Goal: Task Accomplishment & Management: Manage account settings

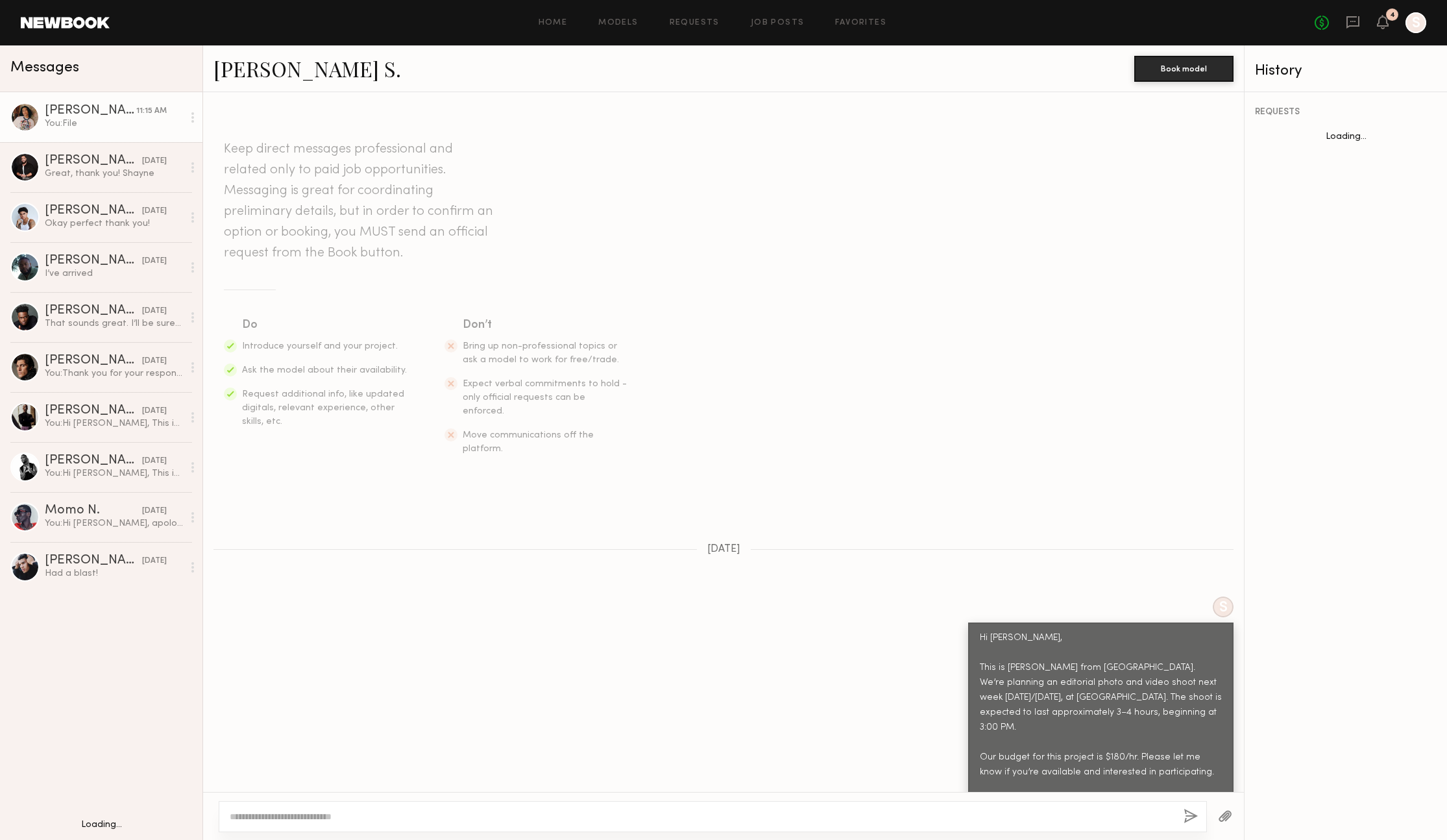
scroll to position [1081, 0]
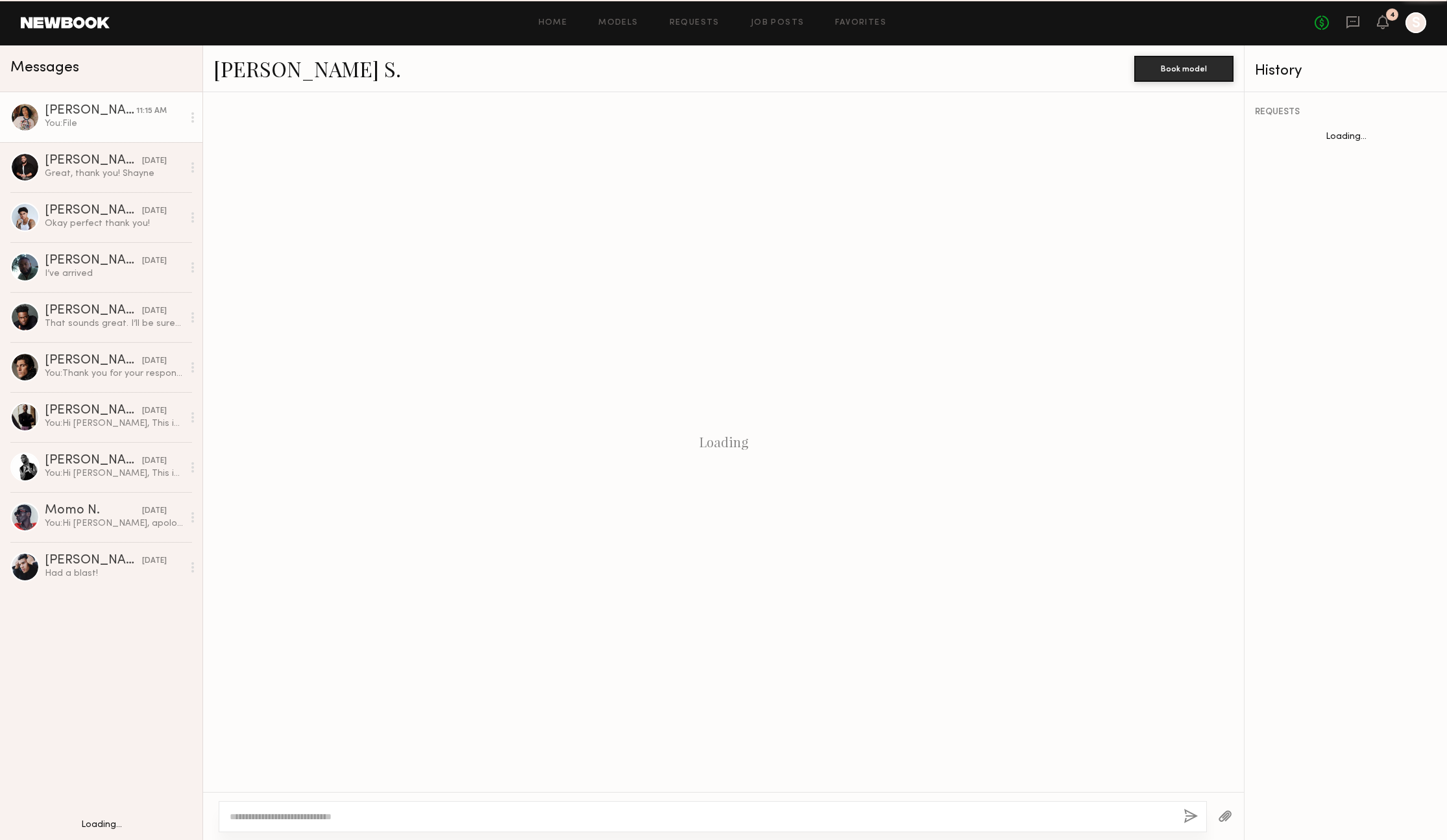
scroll to position [1081, 0]
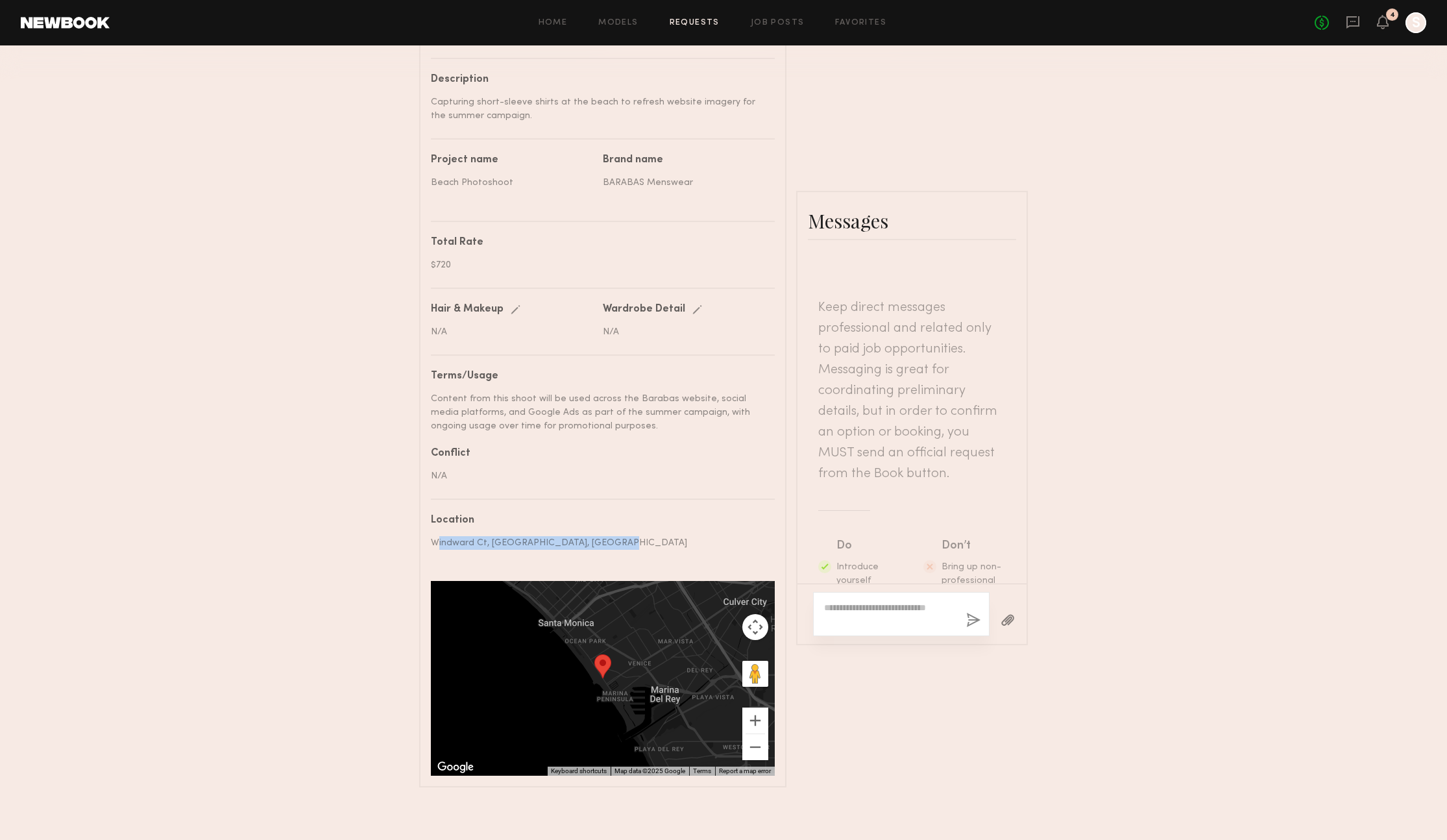
scroll to position [1925, 0]
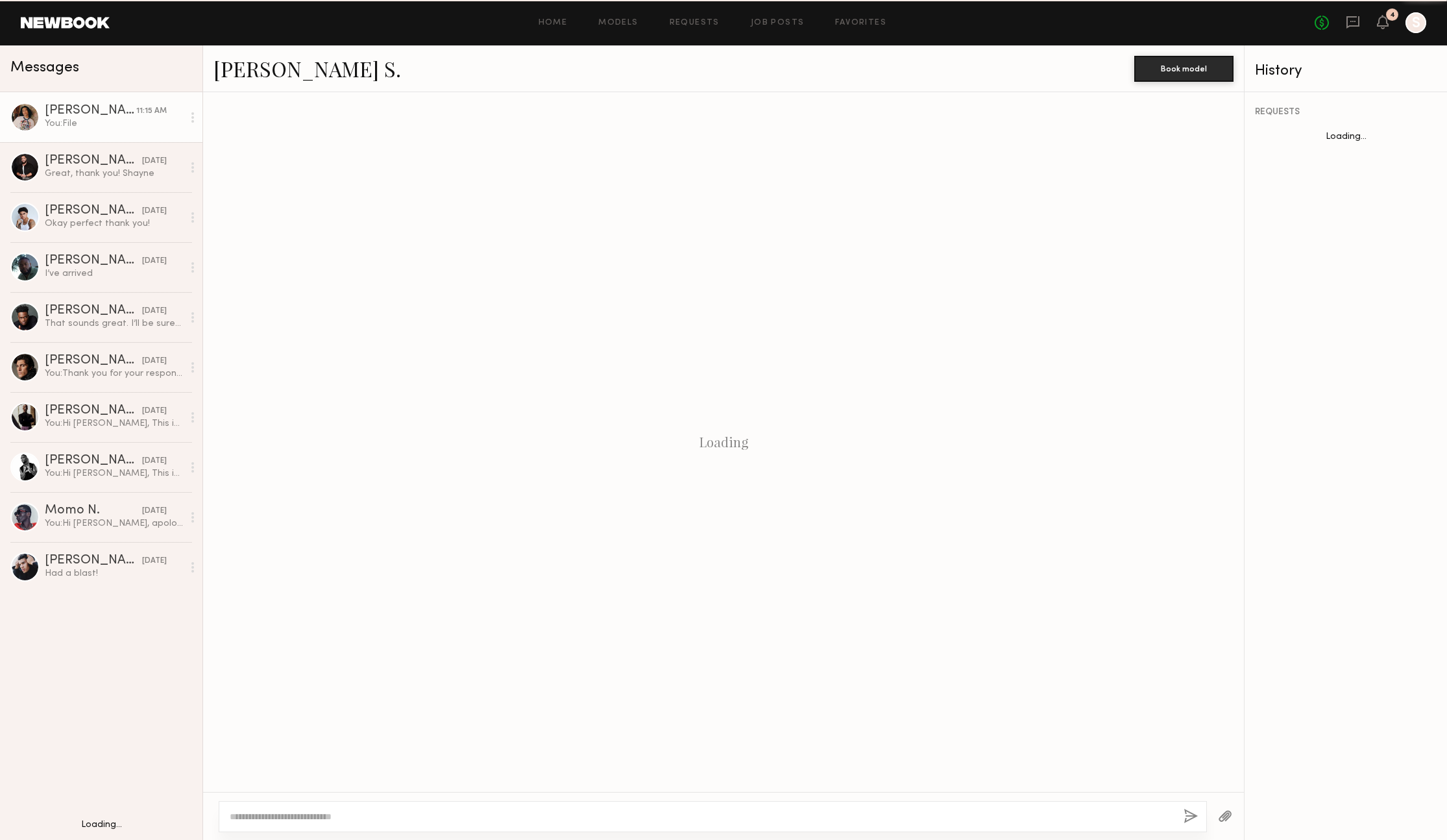
scroll to position [1081, 0]
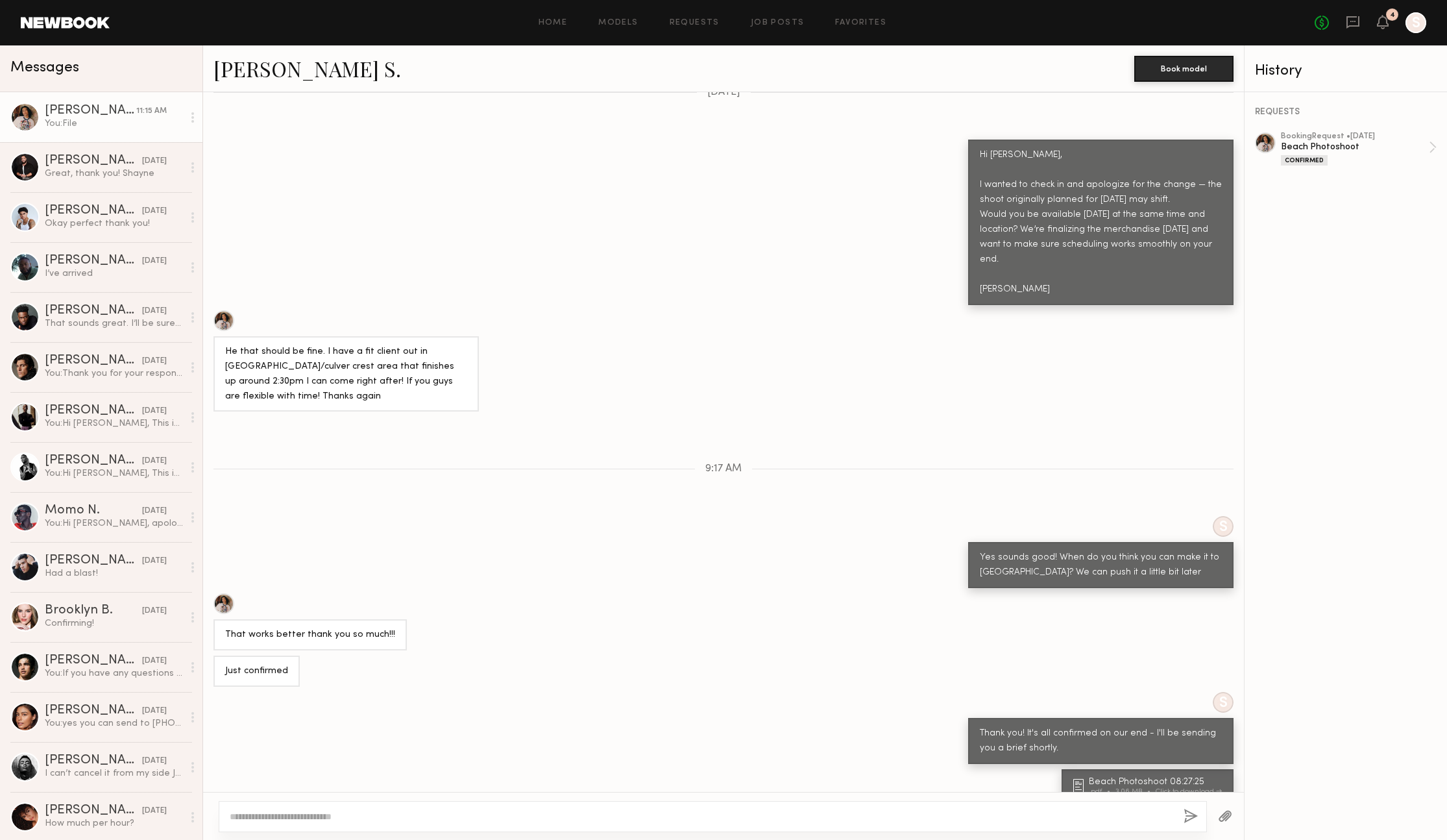
click at [61, 24] on link at bounding box center [65, 22] width 89 height 12
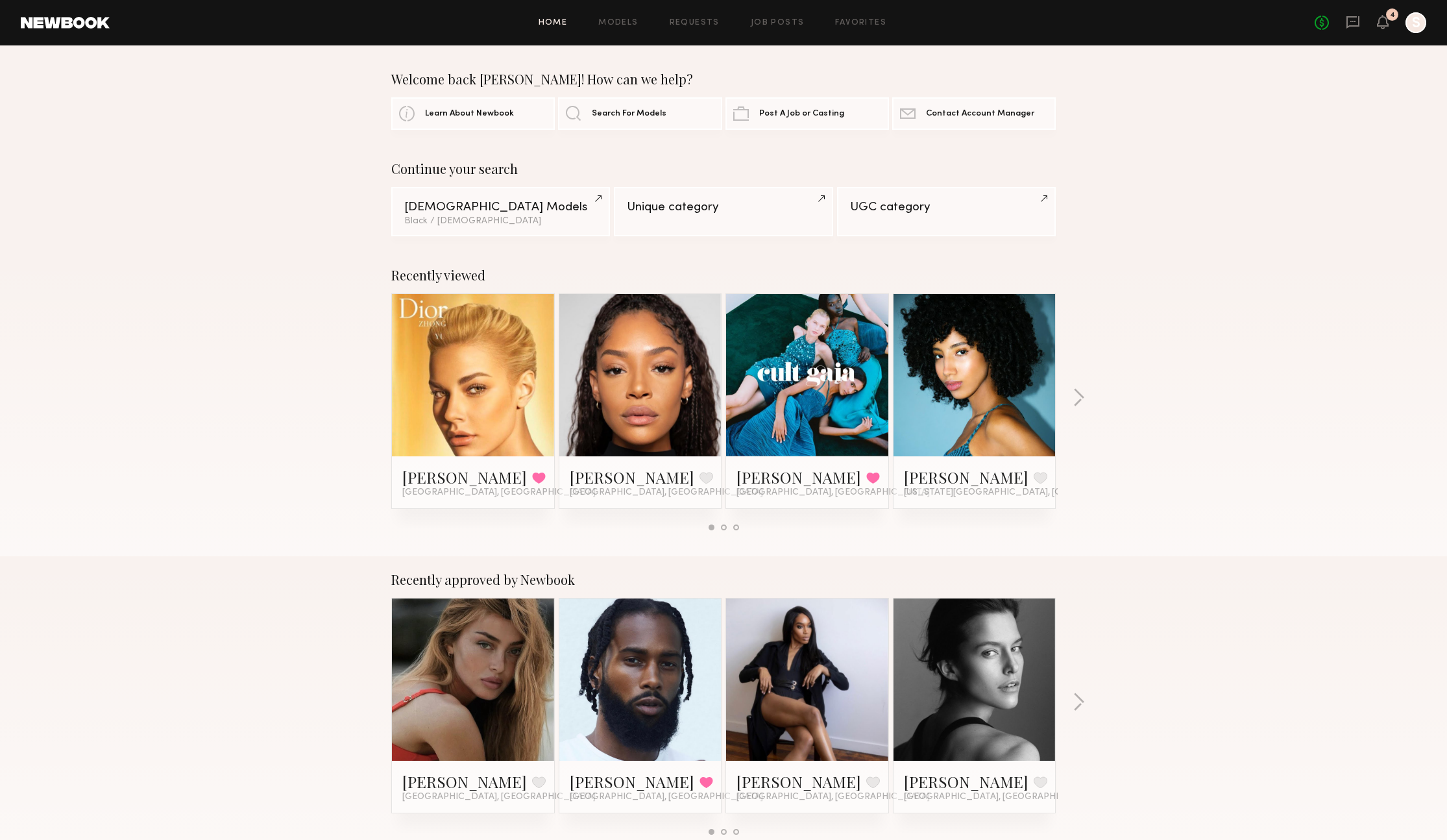
click at [1085, 398] on div "Recently viewed Alena P. Favorited Irvine, CA Kamari L. Favorite Dallas, TX Nya…" at bounding box center [723, 404] width 1447 height 304
click at [1074, 398] on button "button" at bounding box center [1079, 399] width 12 height 22
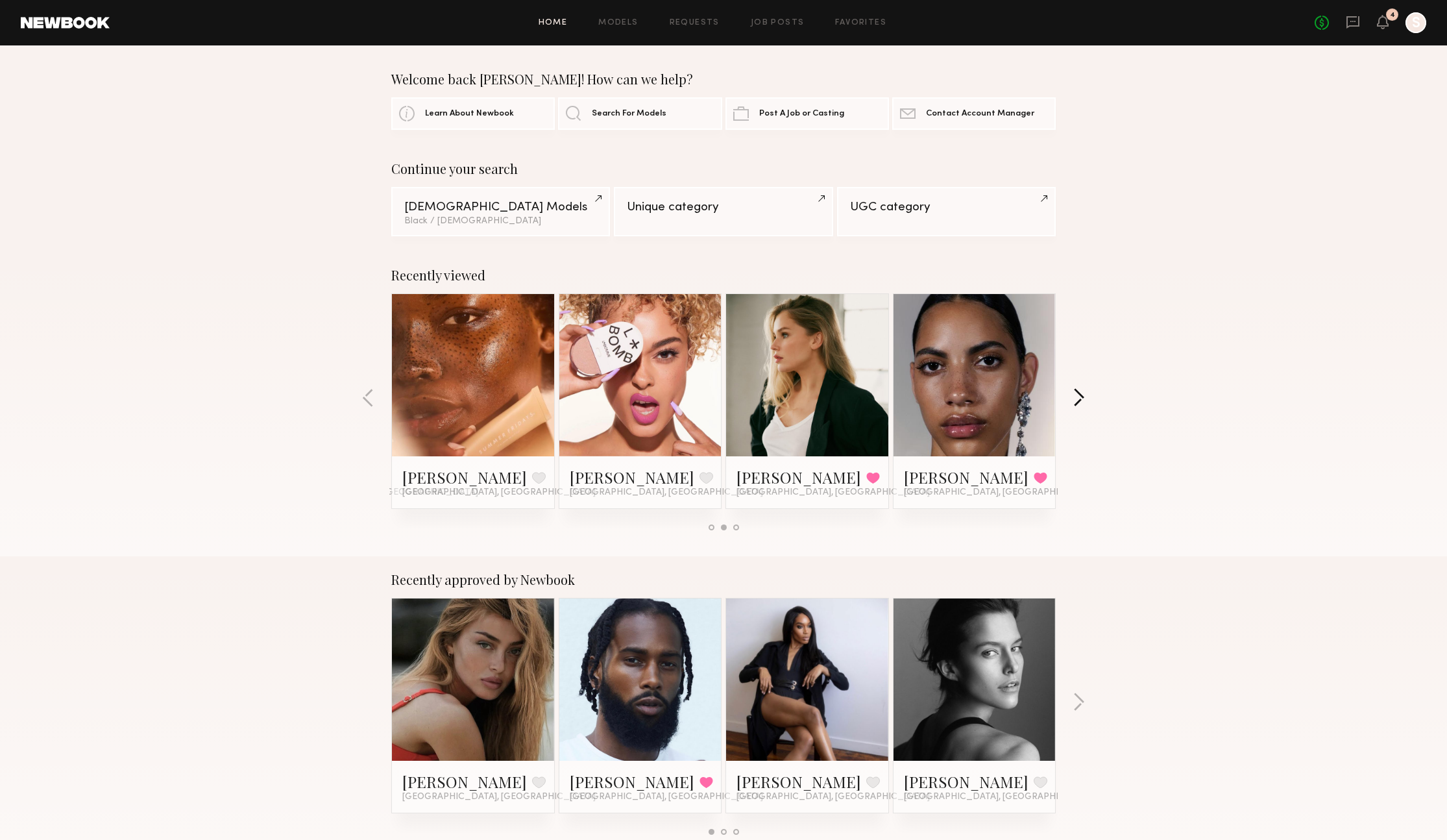
click at [1074, 398] on button "button" at bounding box center [1079, 399] width 12 height 22
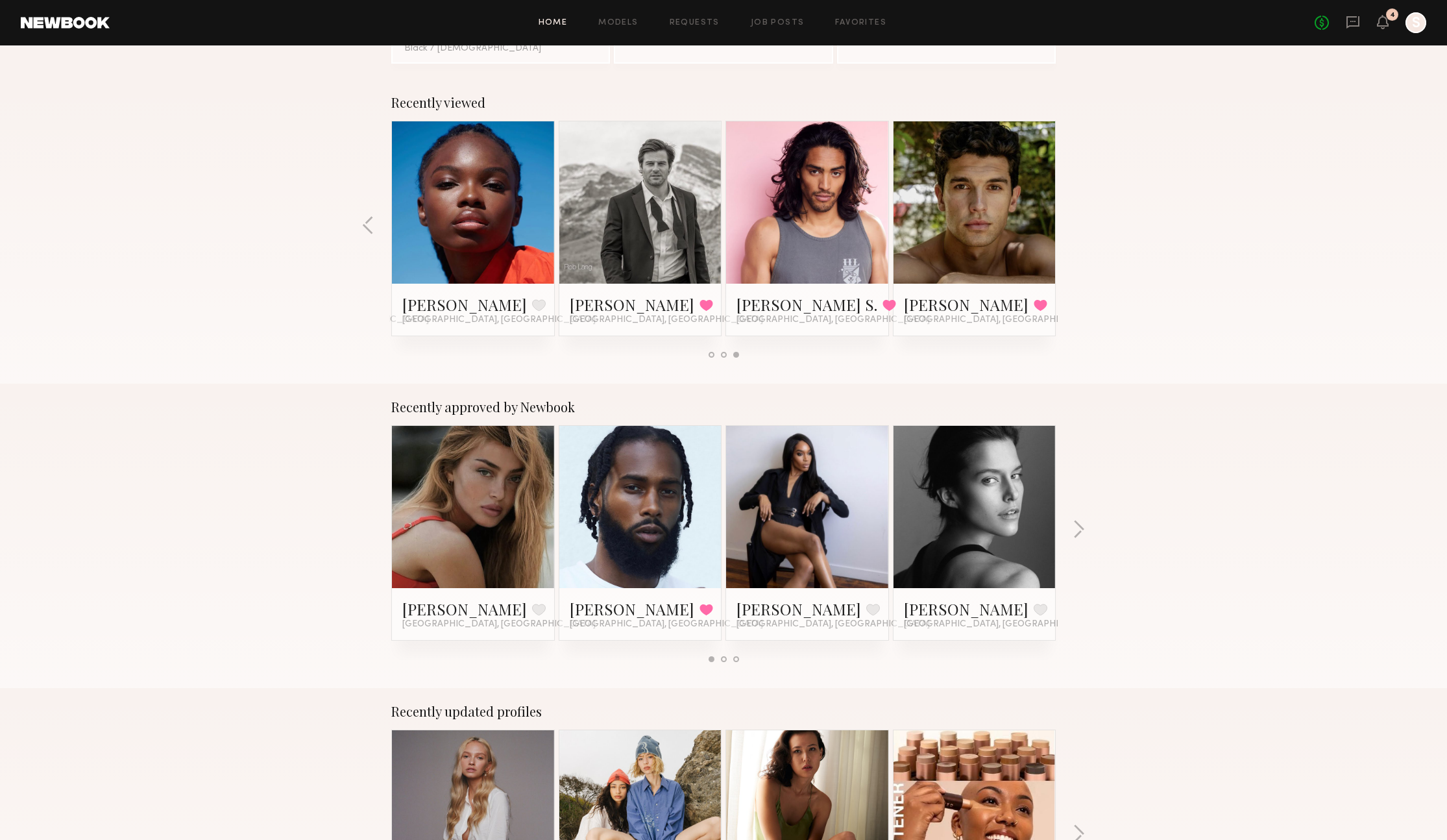
scroll to position [174, 0]
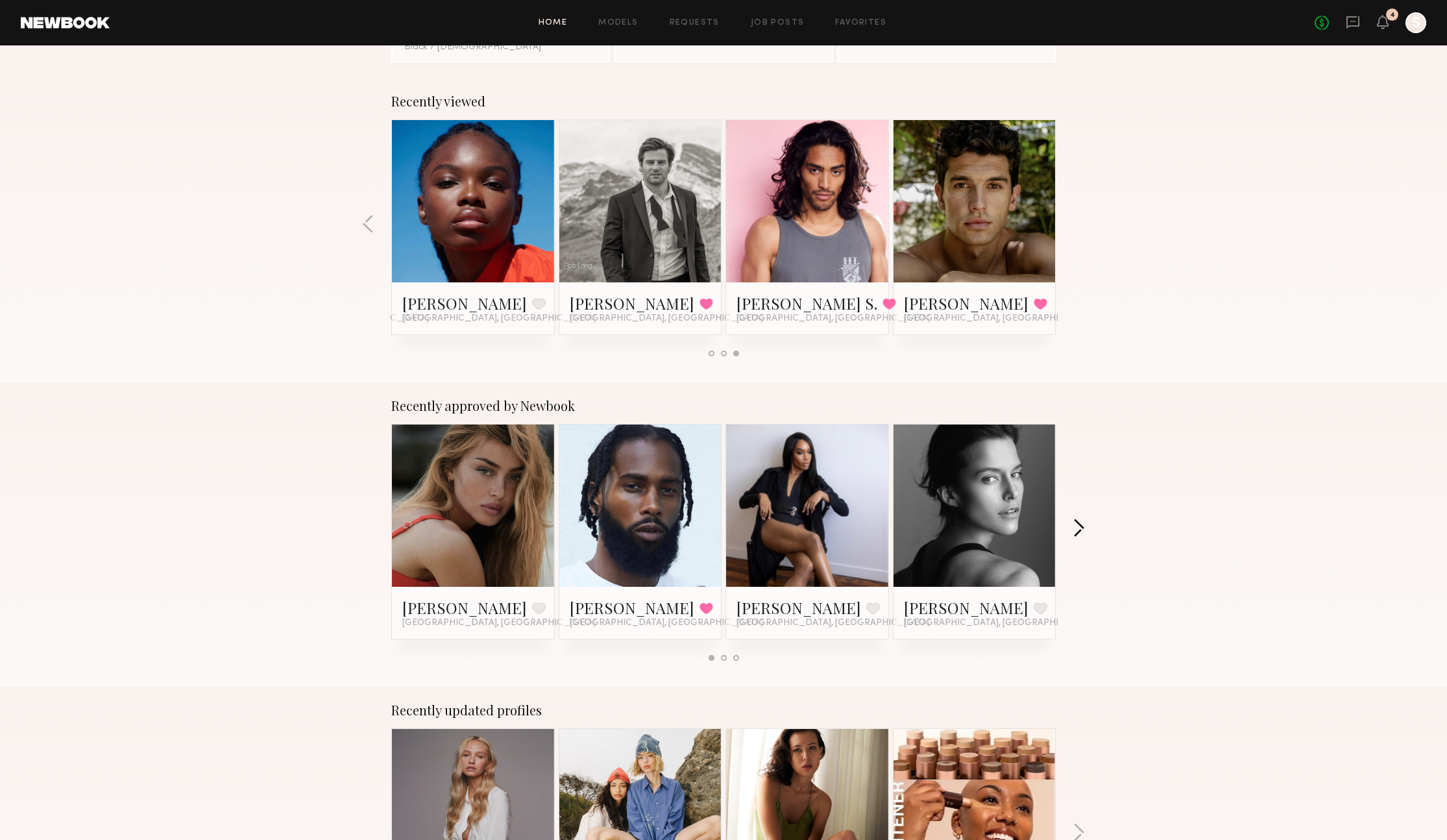
click at [1084, 537] on button "button" at bounding box center [1079, 530] width 12 height 22
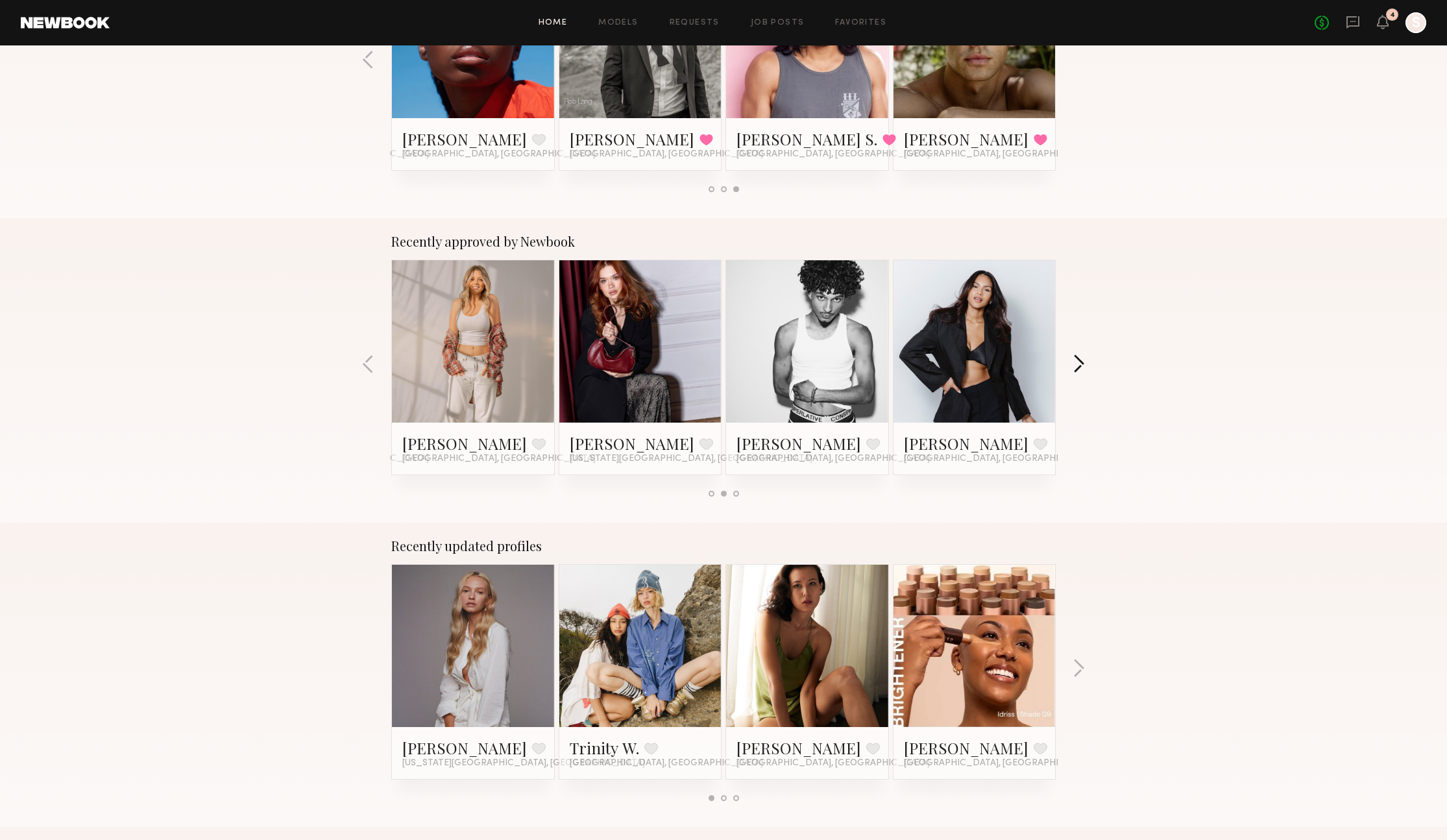
scroll to position [369, 0]
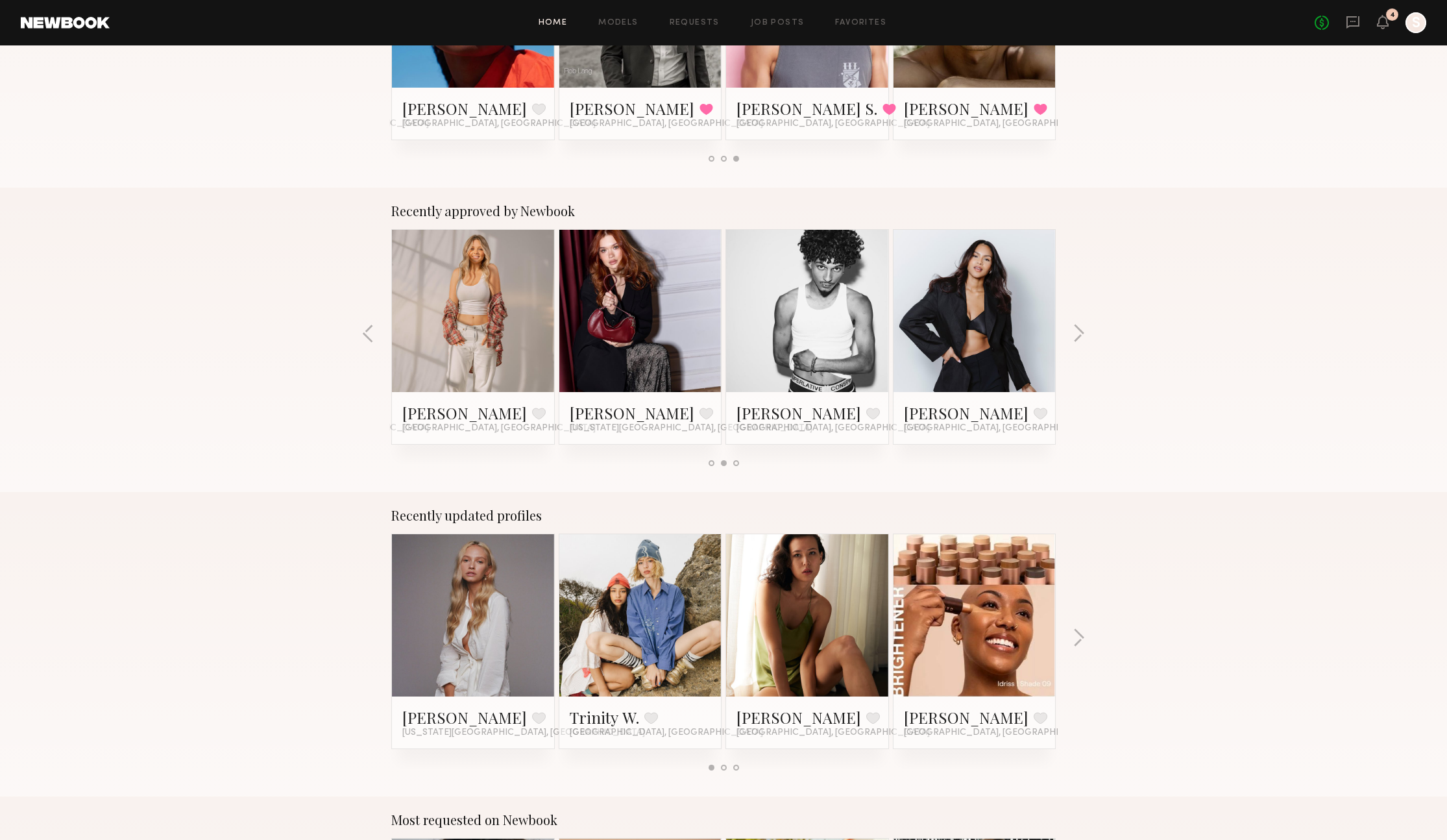
click at [491, 611] on link at bounding box center [473, 615] width 79 height 162
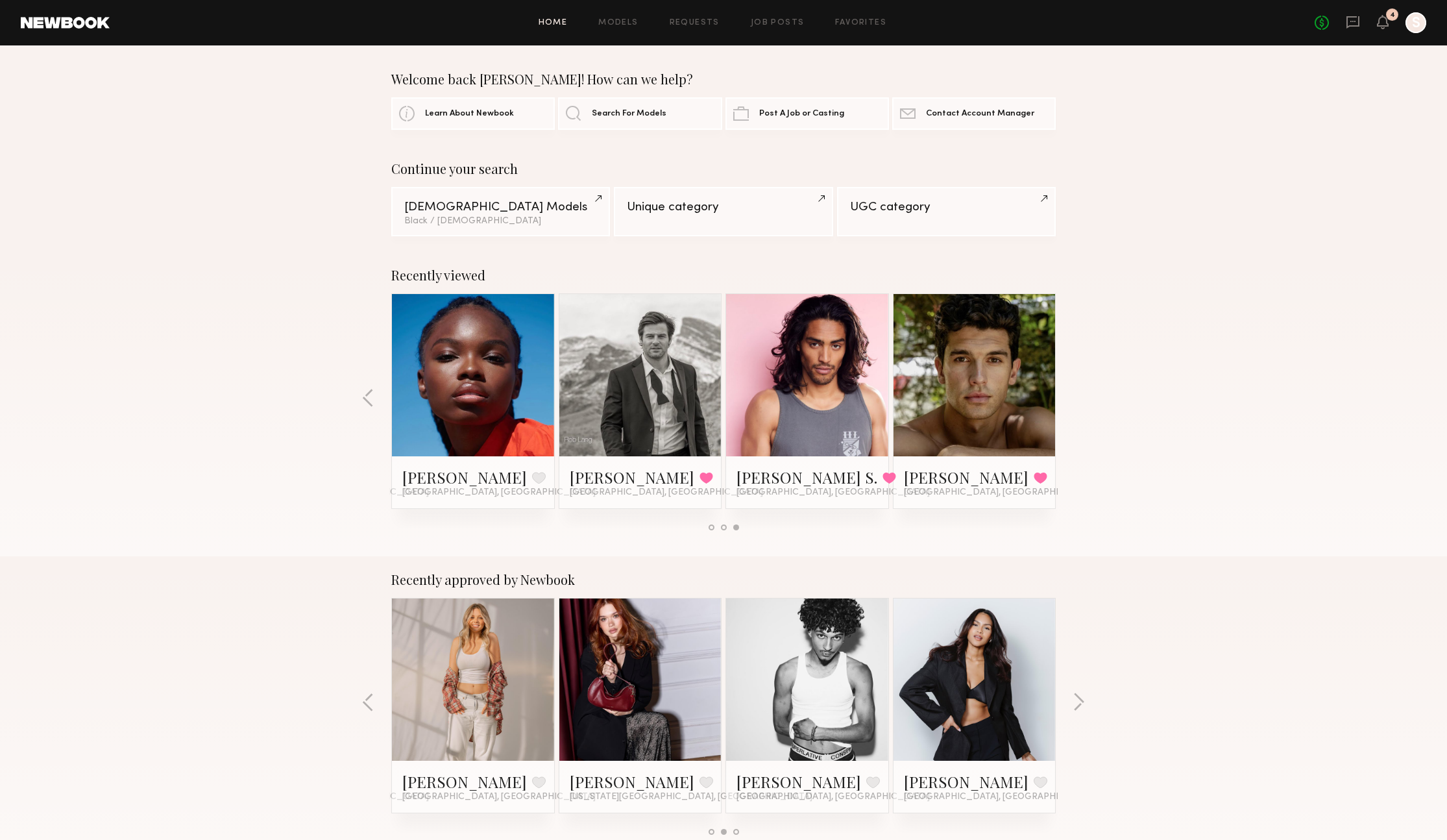
click at [68, 25] on link at bounding box center [65, 22] width 89 height 12
click at [61, 22] on link at bounding box center [65, 22] width 89 height 12
click at [1355, 18] on icon at bounding box center [1353, 22] width 15 height 15
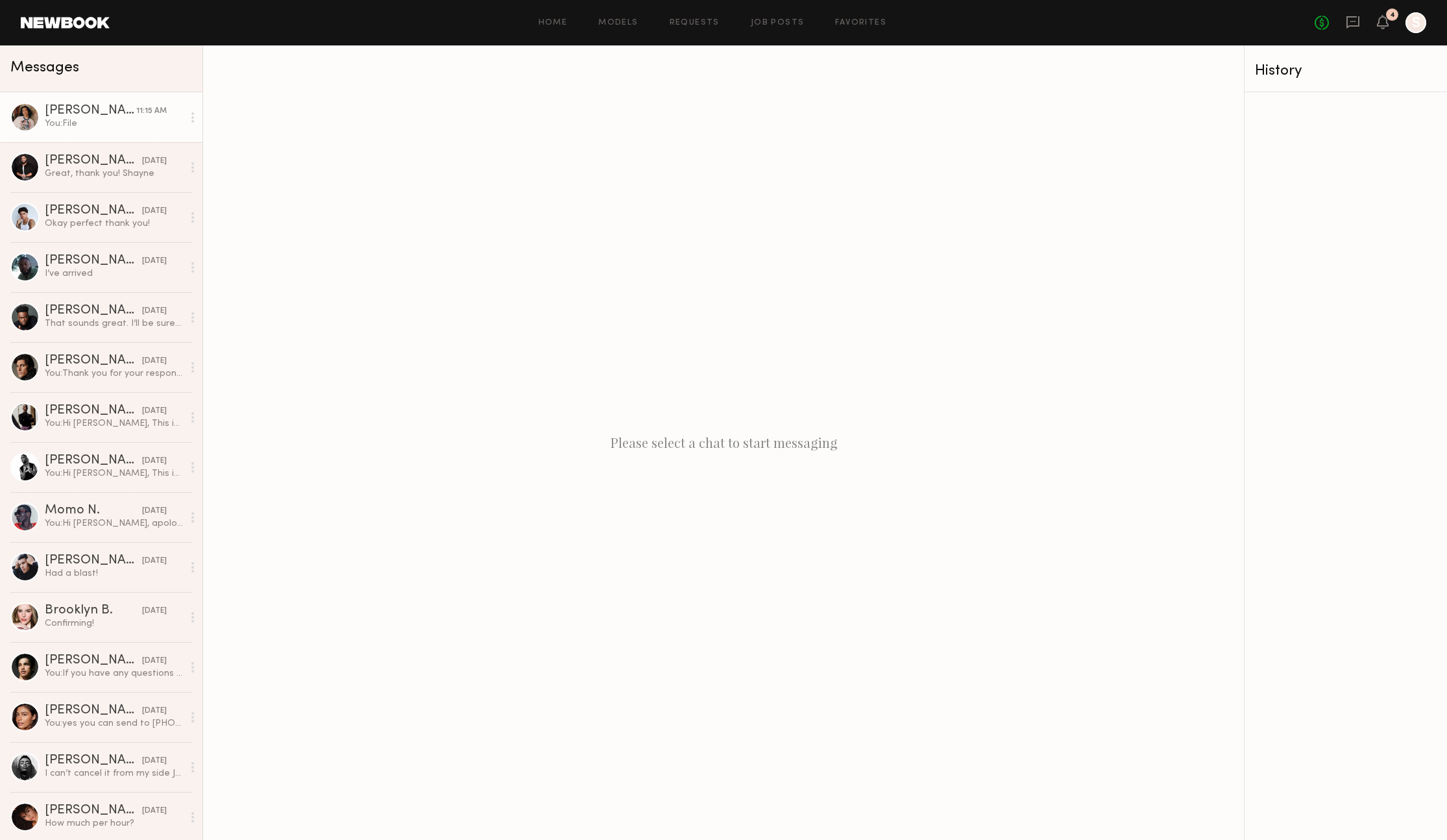
click at [170, 128] on div "You: File" at bounding box center [114, 124] width 138 height 12
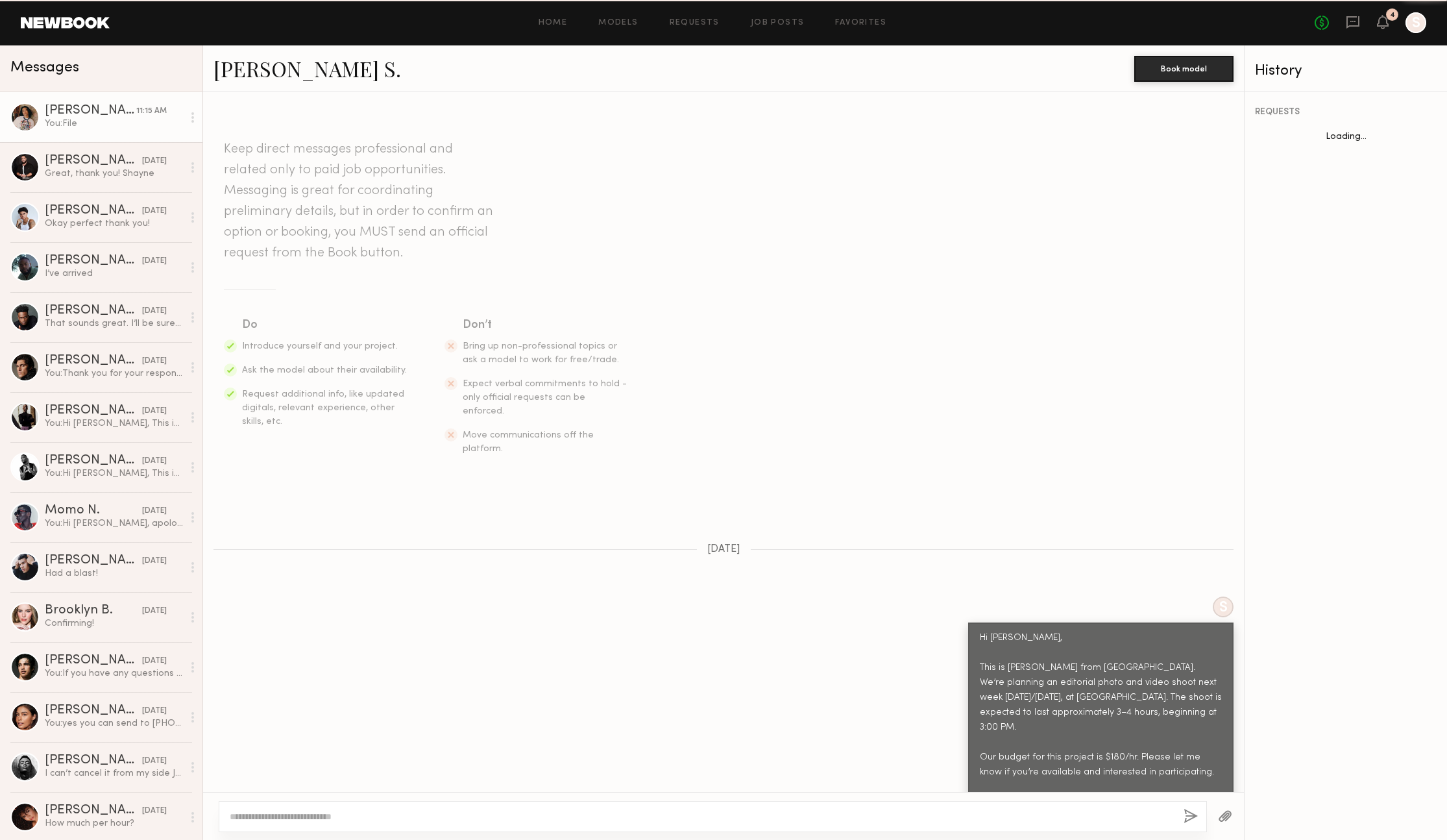
scroll to position [1081, 0]
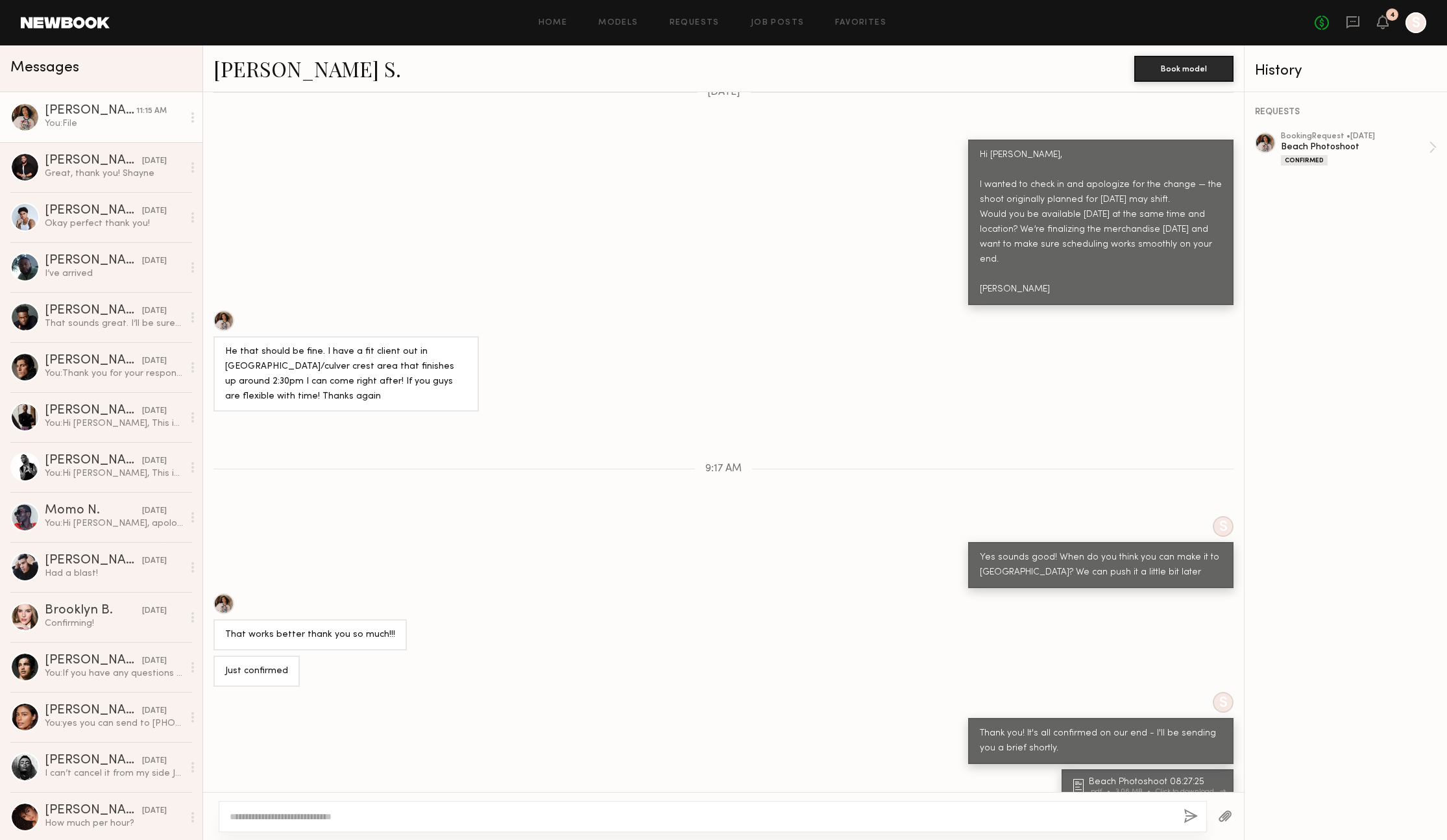
click at [1100, 778] on div "Beach Photoshoot 08:27:25" at bounding box center [1157, 782] width 137 height 9
click at [270, 65] on link "Kenan-Eames S." at bounding box center [307, 68] width 188 height 28
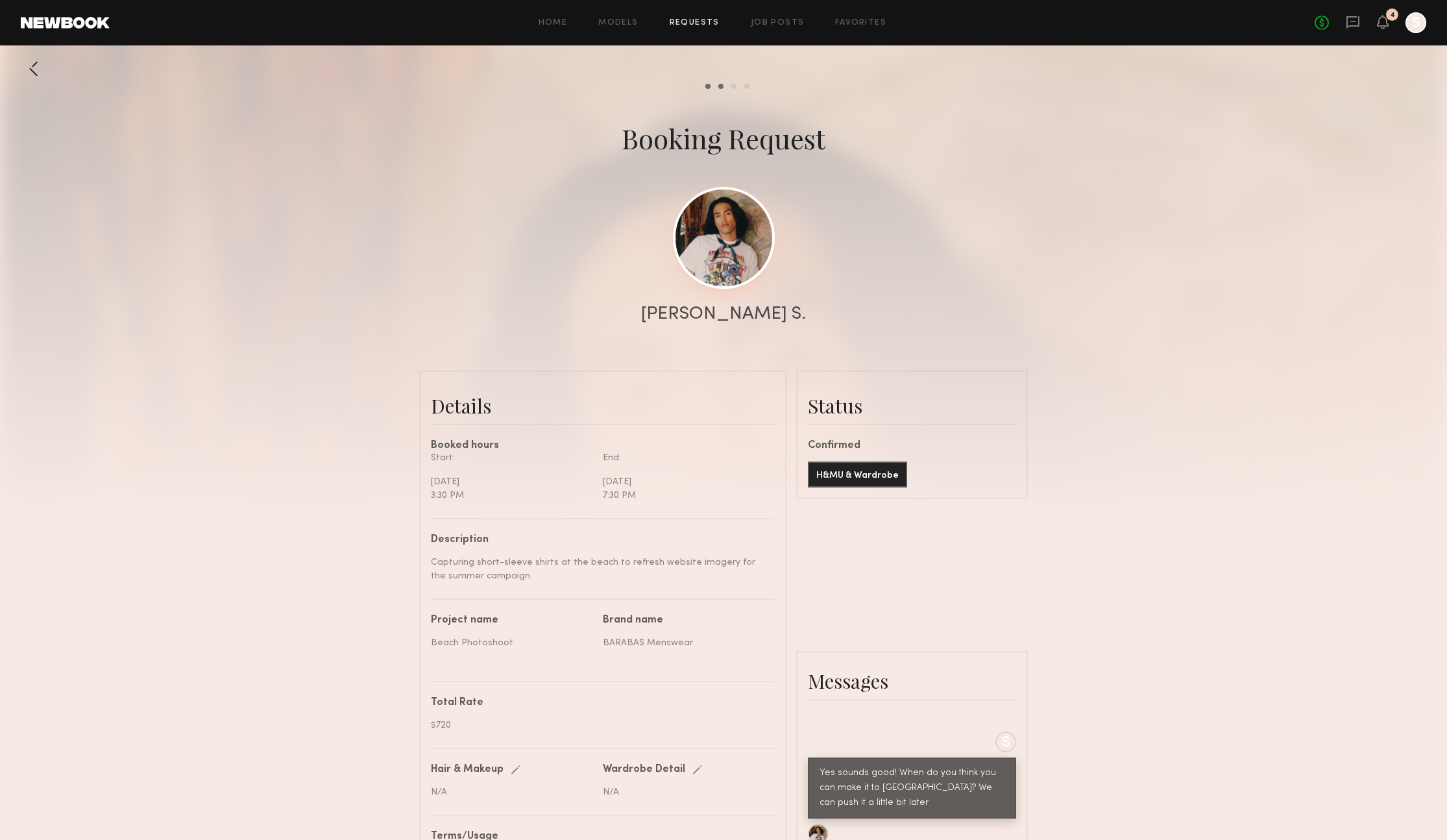
click at [699, 216] on link at bounding box center [724, 237] width 102 height 102
click at [730, 84] on common-progress-item "Review hours worked" at bounding box center [730, 86] width 13 height 5
click at [733, 84] on div "Review hours worked" at bounding box center [734, 86] width 5 height 5
click at [745, 87] on div "Pay model" at bounding box center [747, 86] width 5 height 5
click at [732, 85] on div "Review hours worked" at bounding box center [734, 86] width 5 height 5
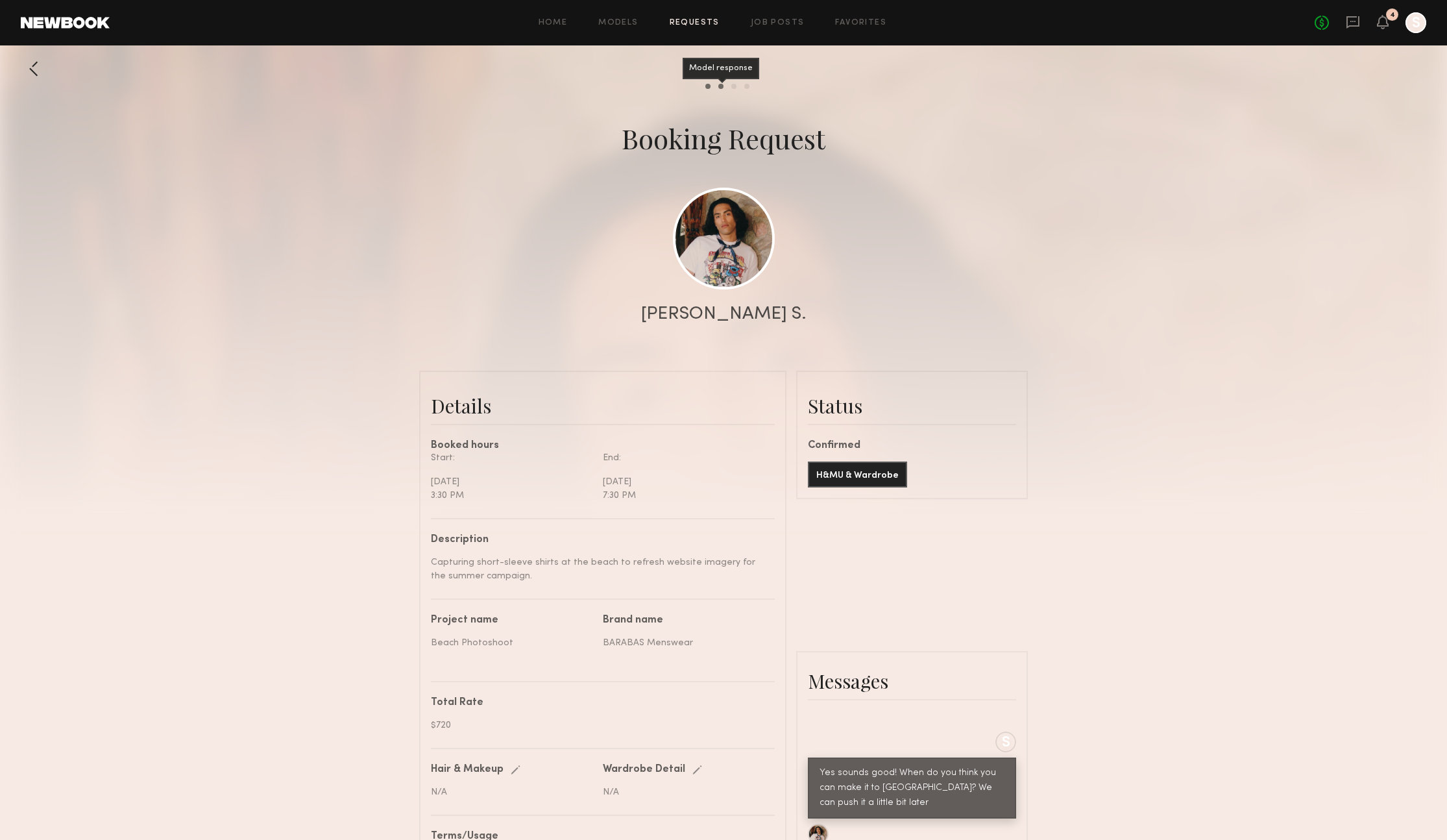
click at [721, 87] on div "Model response" at bounding box center [721, 86] width 5 height 5
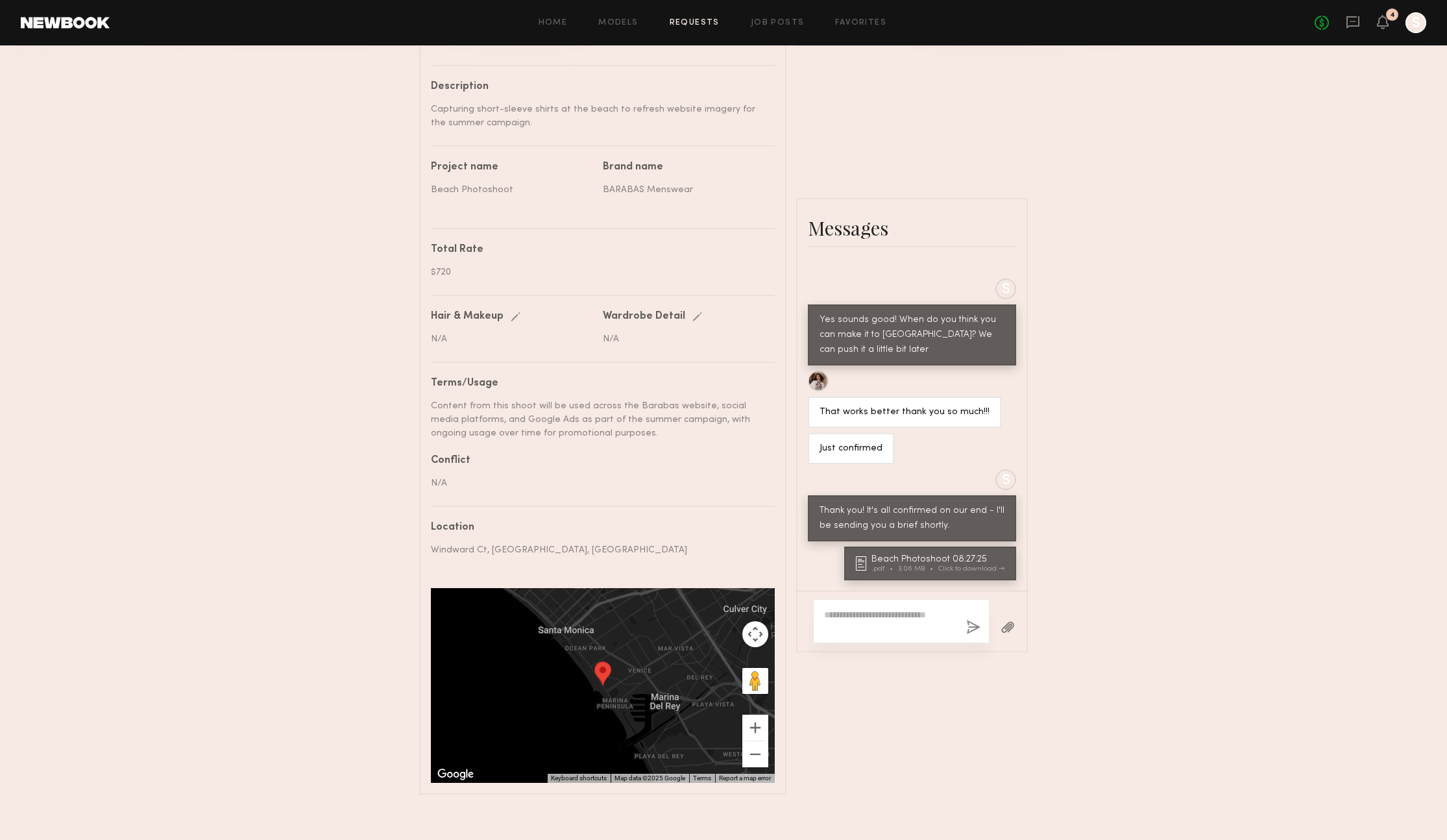
scroll to position [470, 0]
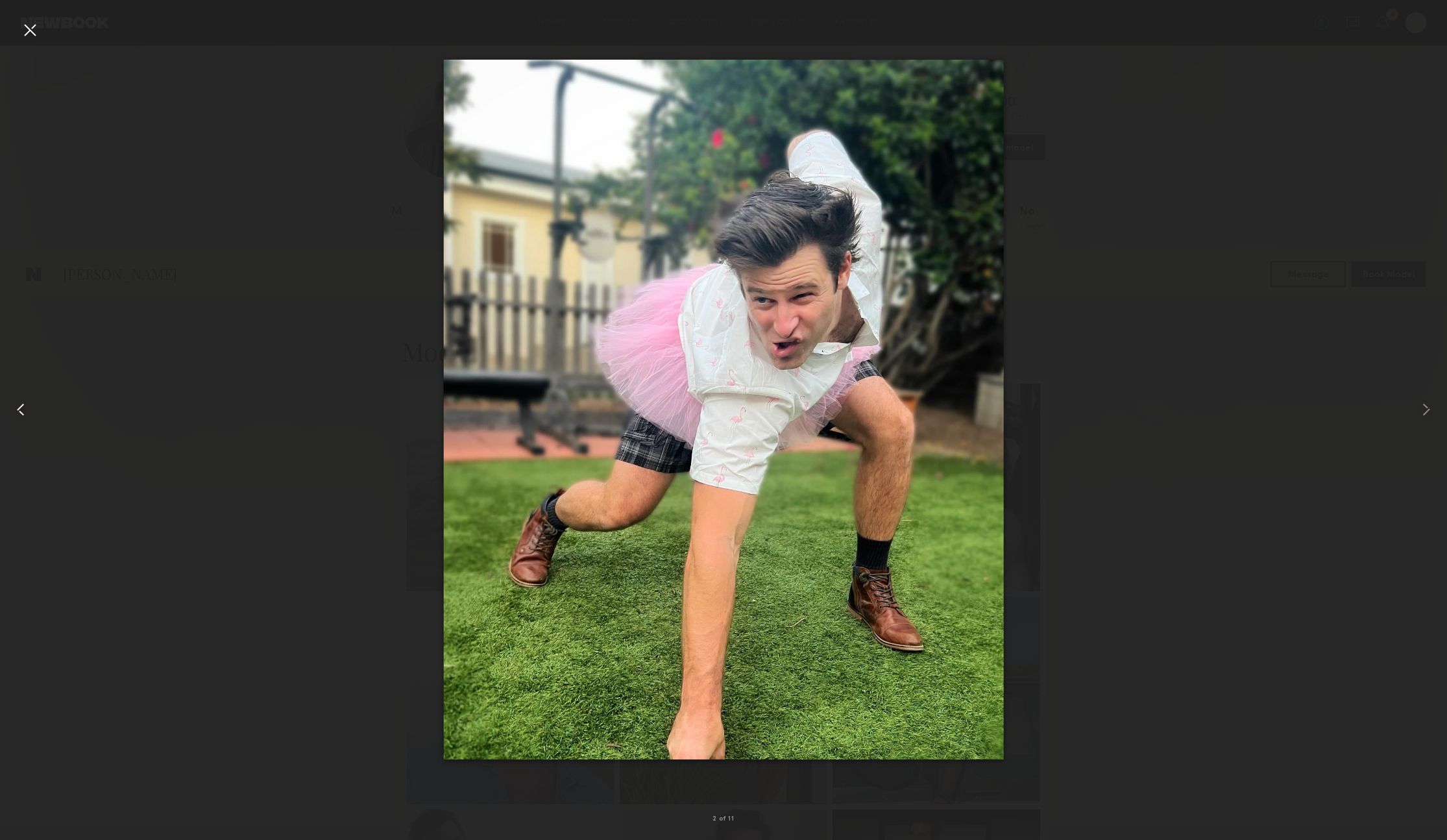
scroll to position [2325, 0]
click at [26, 32] on div at bounding box center [29, 29] width 21 height 21
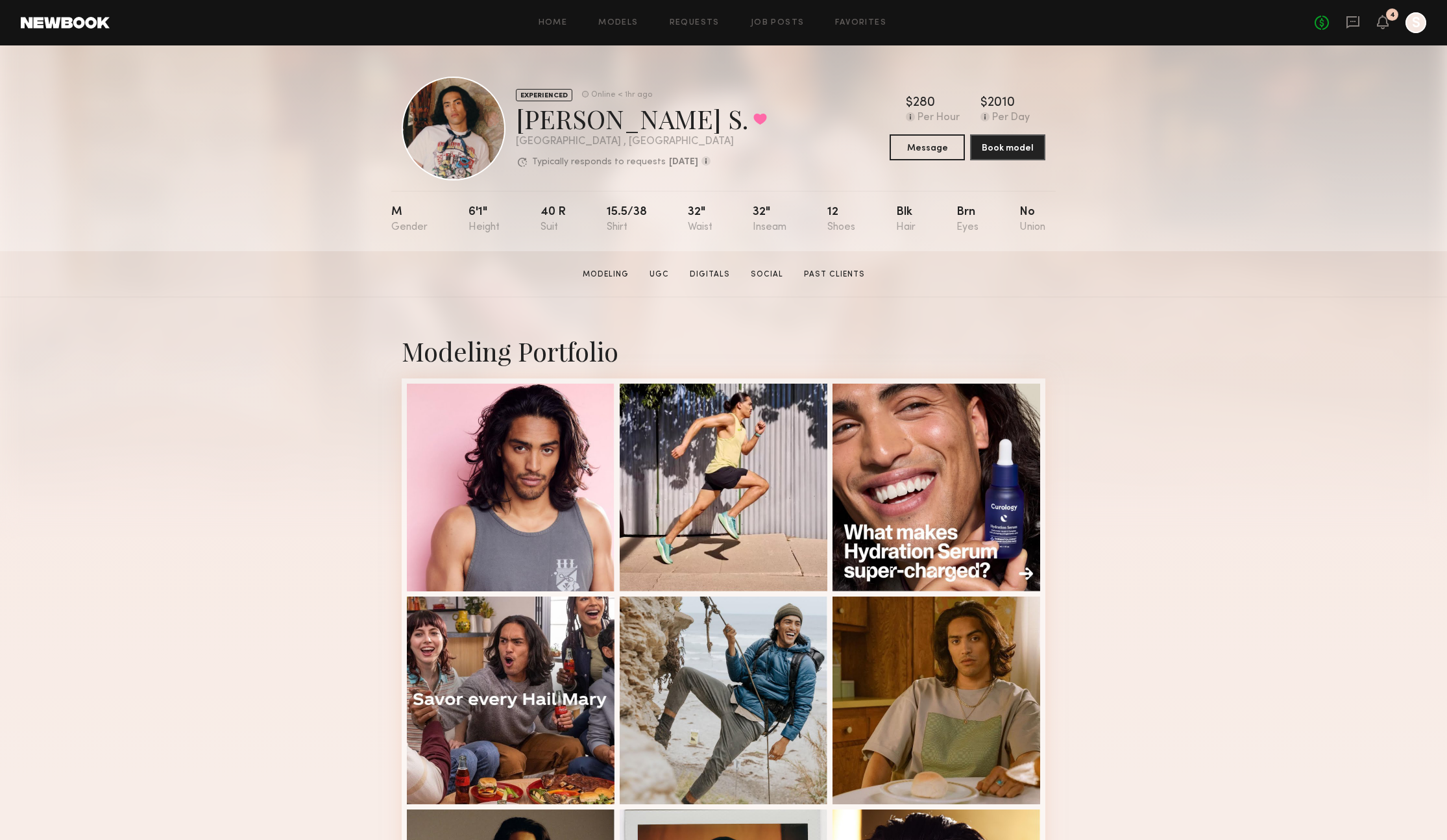
click at [38, 18] on link at bounding box center [65, 22] width 89 height 12
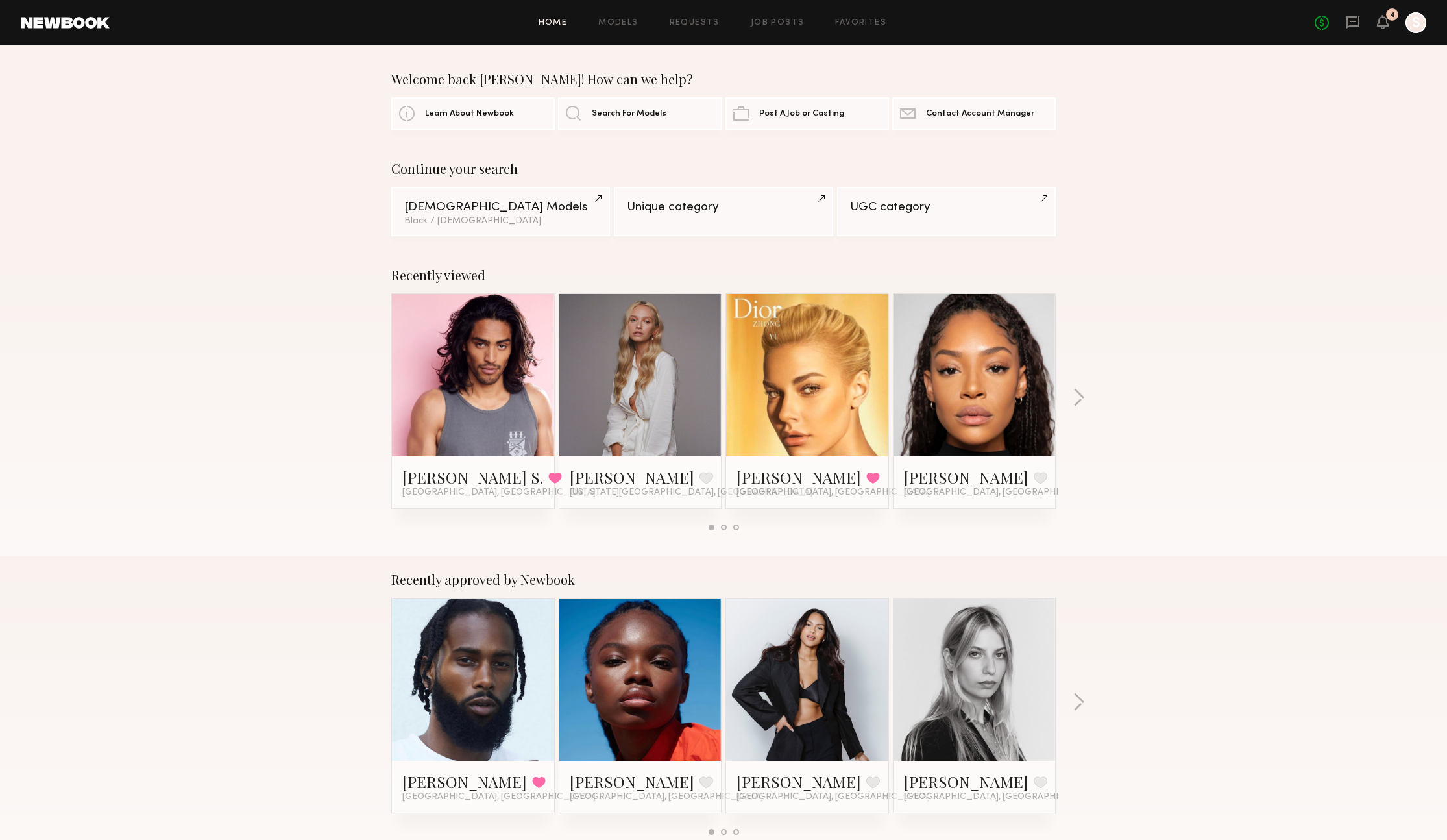
click at [80, 27] on link at bounding box center [65, 22] width 89 height 12
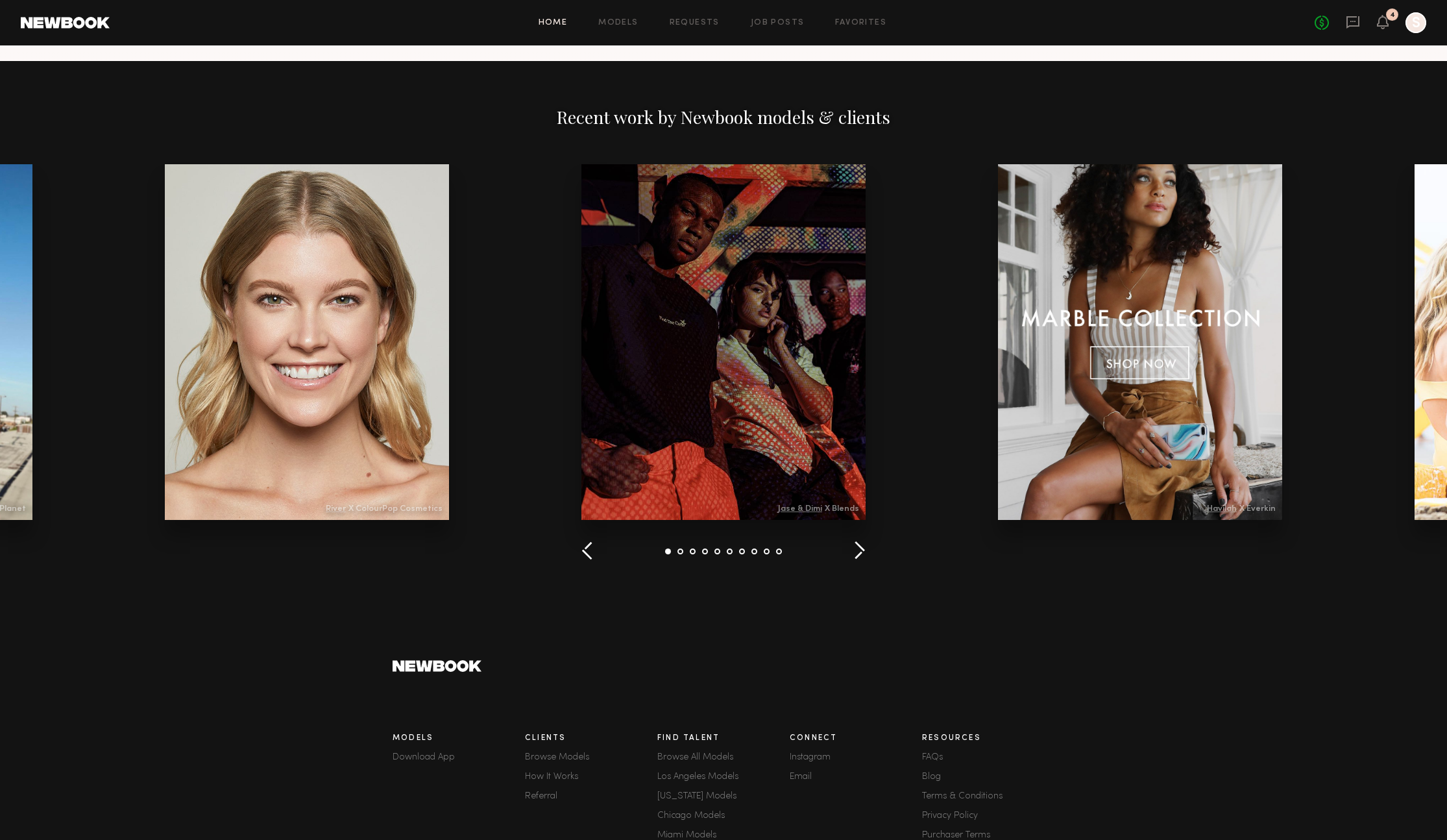
scroll to position [1522, 0]
